Goal: Navigation & Orientation: Find specific page/section

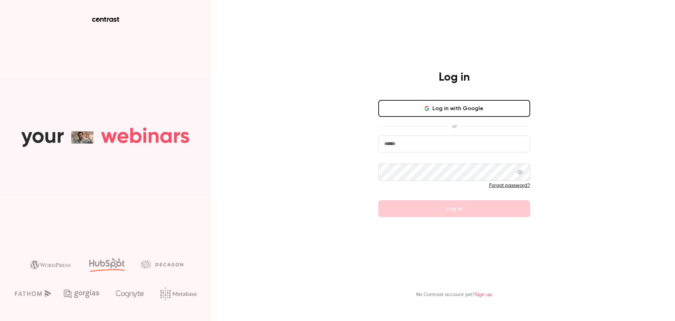
click at [446, 109] on button "Log in with Google" at bounding box center [455, 108] width 152 height 17
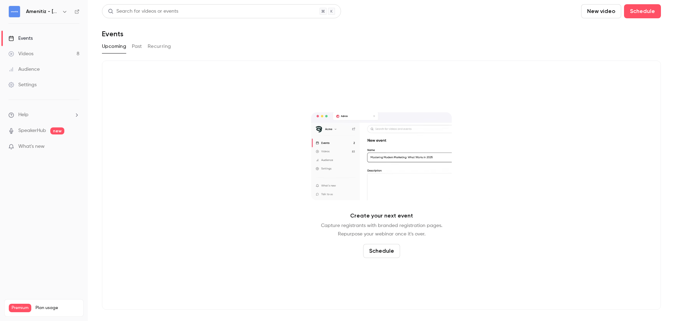
click at [64, 13] on icon "button" at bounding box center [65, 12] width 6 height 6
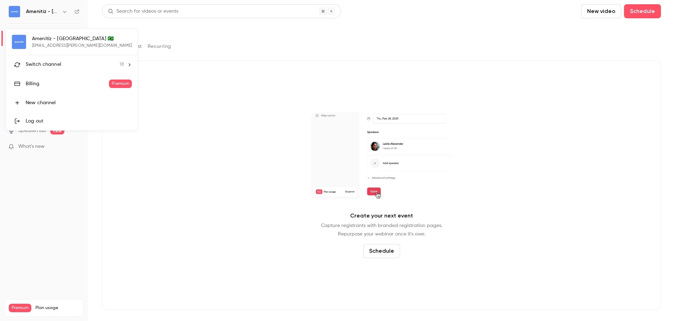
click at [54, 62] on span "Switch channel" at bounding box center [44, 64] width 36 height 7
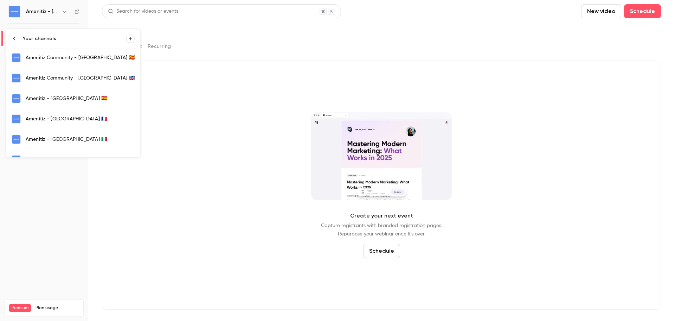
scroll to position [134, 0]
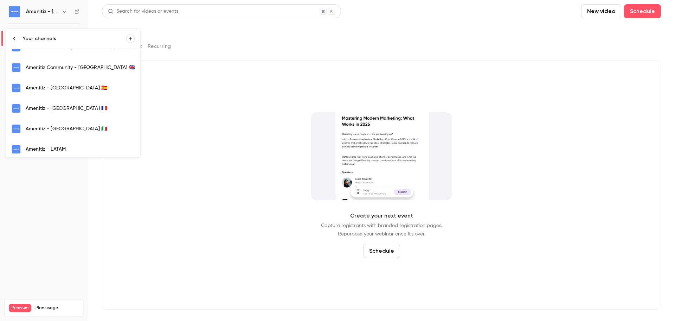
click at [80, 114] on link "Amenitiz - [GEOGRAPHIC_DATA] 🇫🇷" at bounding box center [73, 108] width 134 height 20
